Goal: Check status: Check status

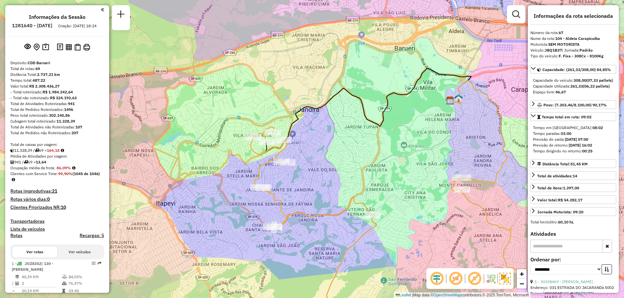
select select "**********"
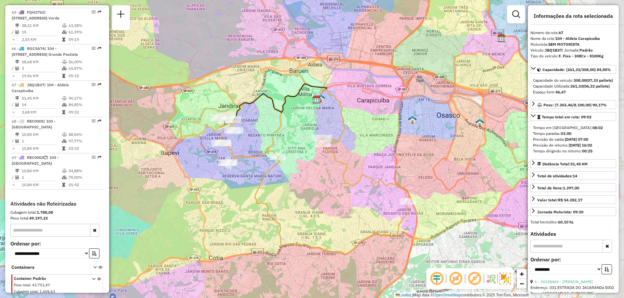
drag, startPoint x: 342, startPoint y: 155, endPoint x: 275, endPoint y: 128, distance: 71.8
click at [275, 128] on div "Janela de atendimento Grade de atendimento Capacidade Transportadoras Veículos …" at bounding box center [312, 149] width 624 height 298
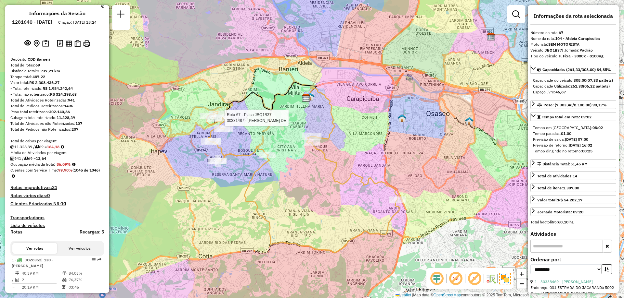
scroll to position [0, 0]
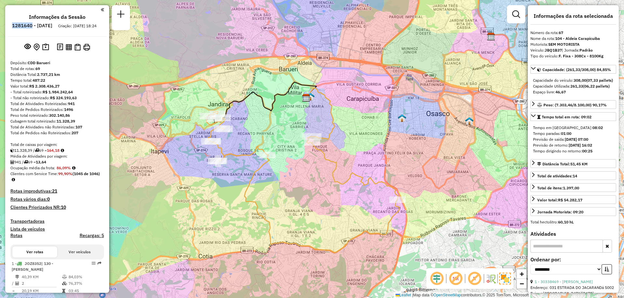
drag, startPoint x: 50, startPoint y: 26, endPoint x: 31, endPoint y: 26, distance: 19.8
click at [31, 26] on h6 "1281640 - [DATE]" at bounding box center [32, 26] width 40 height 6
copy h6 "1281640"
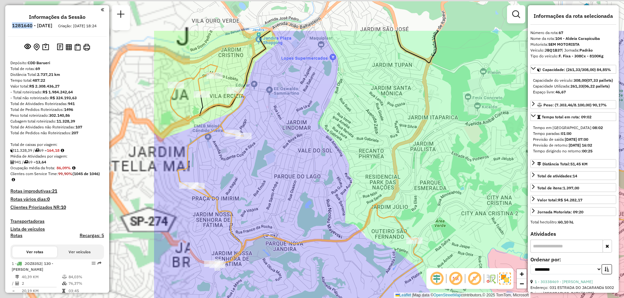
drag, startPoint x: 239, startPoint y: 130, endPoint x: 460, endPoint y: 192, distance: 229.6
click at [459, 192] on div "Janela de atendimento Grade de atendimento Capacidade Transportadoras Veículos …" at bounding box center [312, 149] width 624 height 298
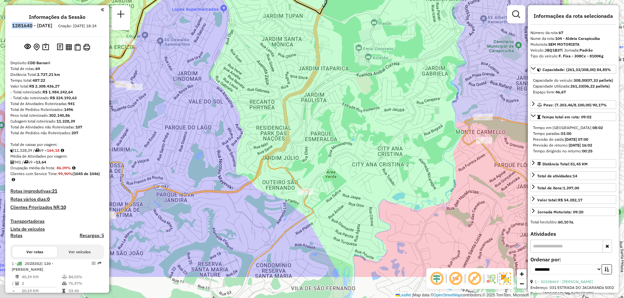
drag, startPoint x: 353, startPoint y: 150, endPoint x: 251, endPoint y: 118, distance: 106.9
click at [279, 125] on div "Janela de atendimento Grade de atendimento Capacidade Transportadoras Veículos …" at bounding box center [312, 149] width 624 height 298
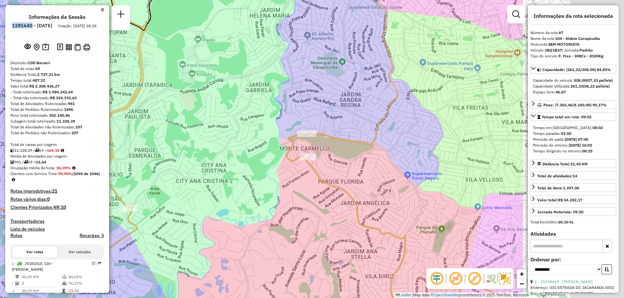
drag, startPoint x: 397, startPoint y: 155, endPoint x: 234, endPoint y: 175, distance: 164.6
click at [234, 175] on div "Janela de atendimento Grade de atendimento Capacidade Transportadoras Veículos …" at bounding box center [312, 149] width 624 height 298
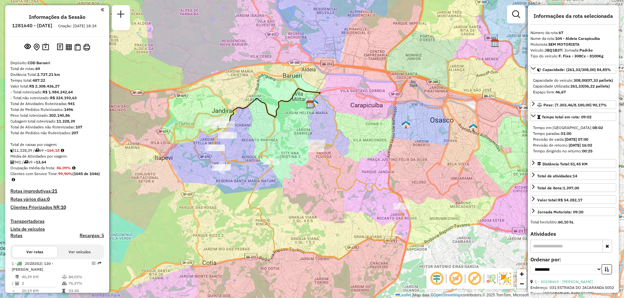
scroll to position [2703, 0]
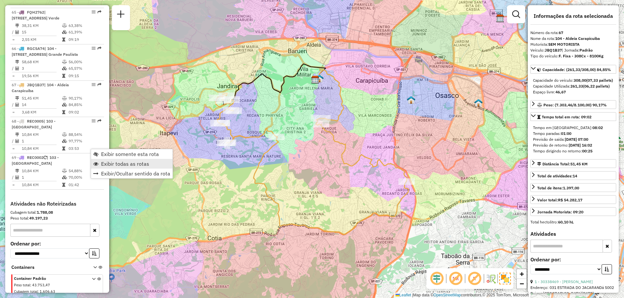
click at [124, 164] on span "Exibir todas as rotas" at bounding box center [125, 163] width 48 height 5
